Goal: Find specific page/section: Find specific page/section

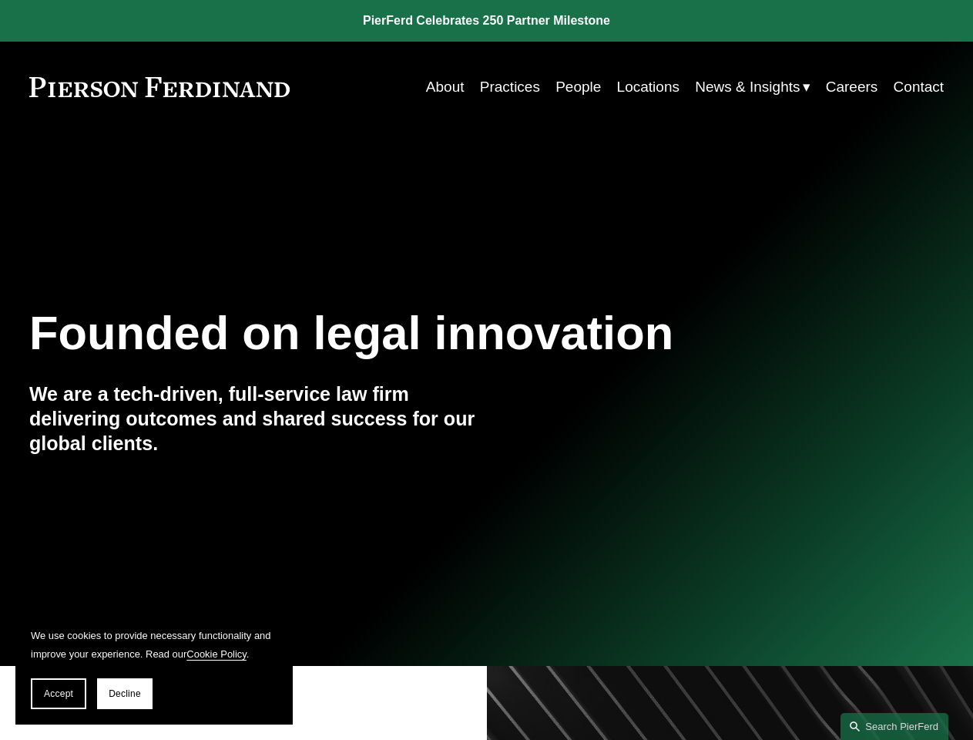
click at [59, 694] on span "Accept" at bounding box center [58, 693] width 29 height 11
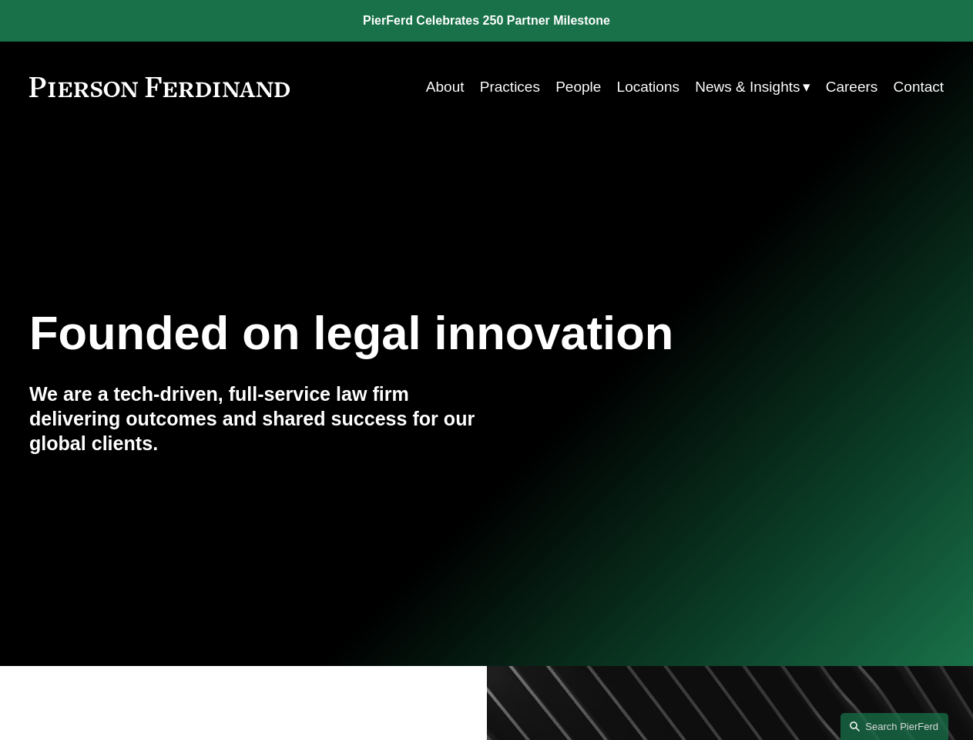
click at [895, 726] on link "Search this site" at bounding box center [895, 726] width 108 height 27
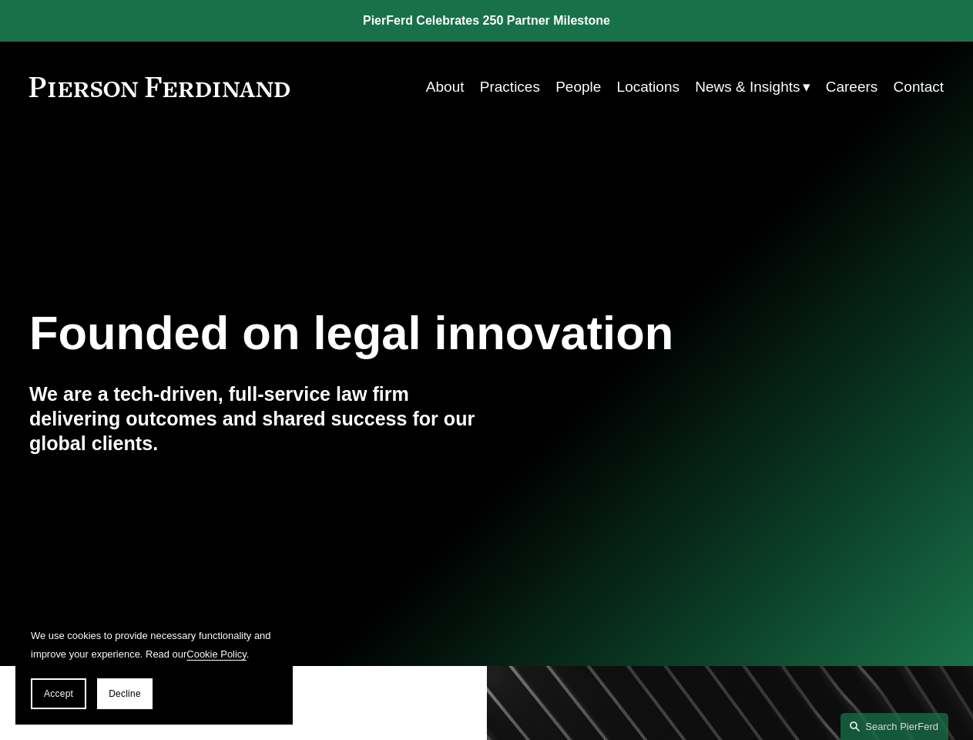
click at [59, 694] on span "Accept" at bounding box center [58, 693] width 29 height 11
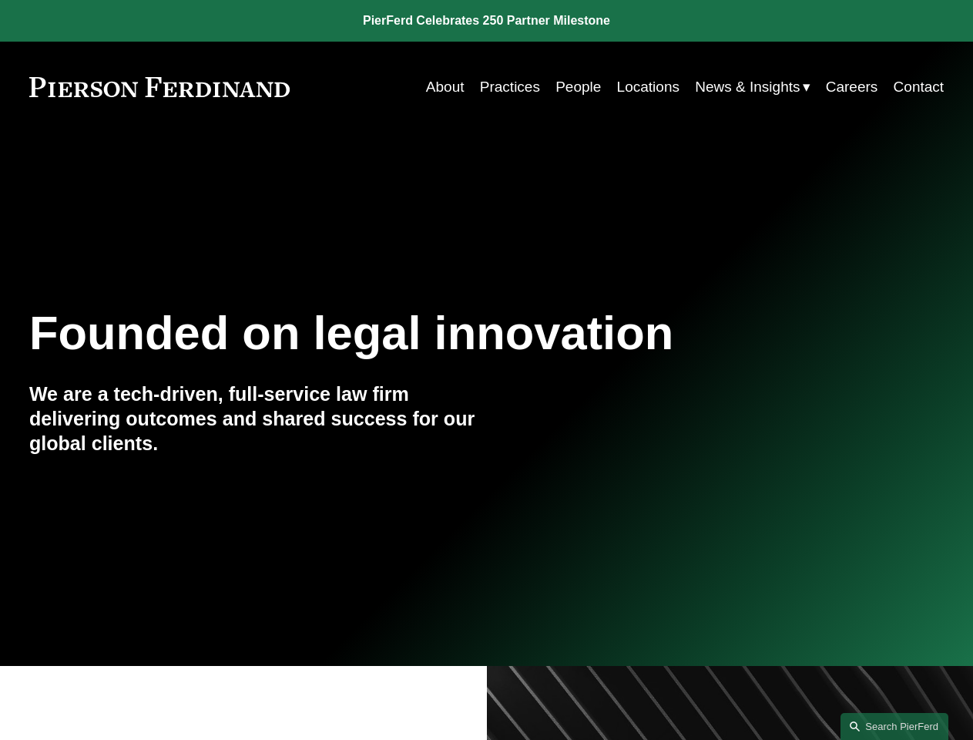
click at [895, 726] on link "Search this site" at bounding box center [895, 726] width 108 height 27
